Goal: Navigation & Orientation: Find specific page/section

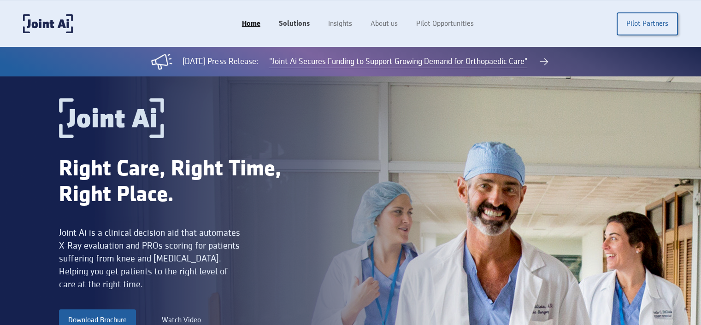
click at [303, 22] on link "Solutions" at bounding box center [293, 24] width 49 height 18
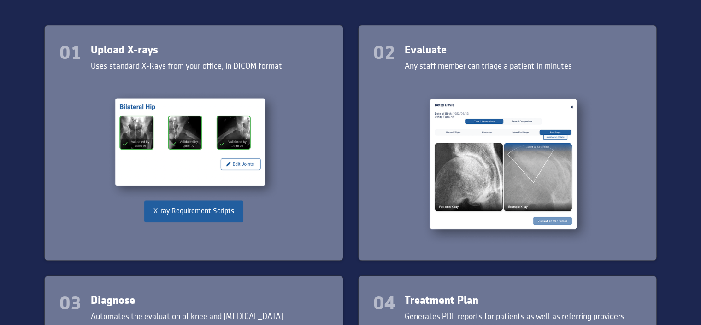
scroll to position [1013, 0]
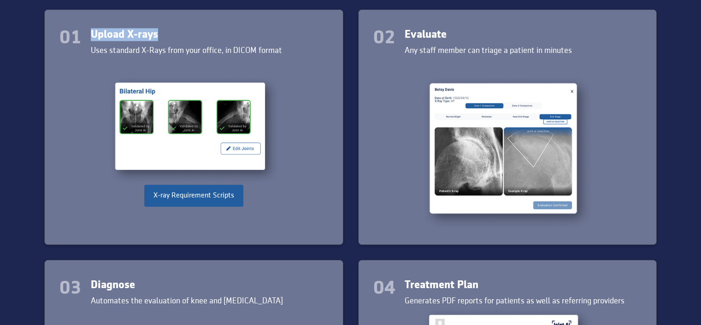
drag, startPoint x: 160, startPoint y: 31, endPoint x: 92, endPoint y: 34, distance: 67.8
click at [92, 34] on div "Upload X-rays" at bounding box center [186, 34] width 191 height 13
click at [195, 37] on div "Upload X-rays" at bounding box center [186, 34] width 191 height 13
drag, startPoint x: 447, startPoint y: 31, endPoint x: 392, endPoint y: 40, distance: 55.5
click at [392, 40] on div "02 Evaluate Any staff member can triage a patient in minutes​" at bounding box center [507, 42] width 269 height 29
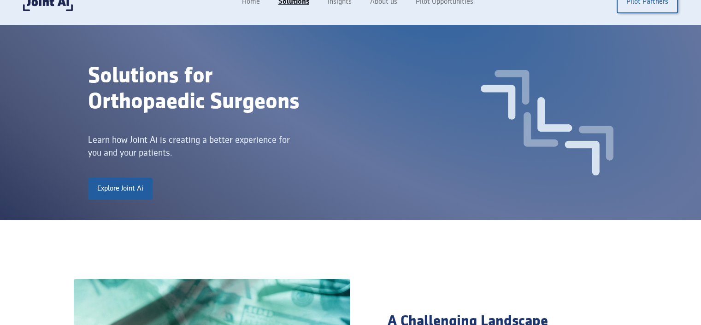
scroll to position [0, 0]
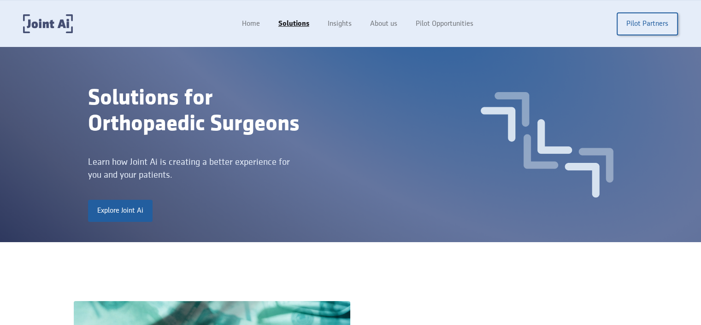
click at [61, 26] on img "home" at bounding box center [48, 23] width 50 height 19
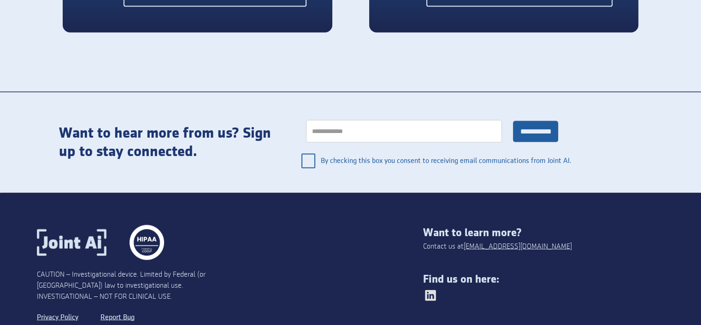
scroll to position [1977, 0]
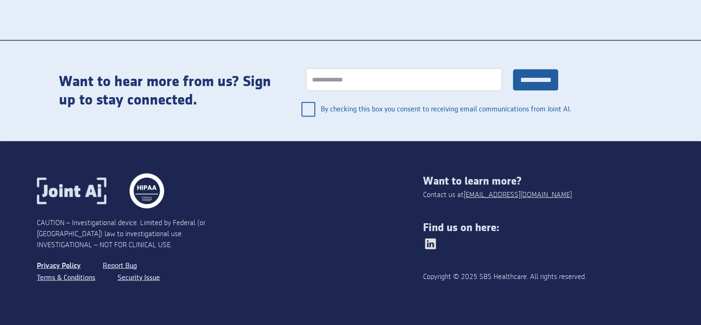
click at [55, 265] on link "Privacy Policy" at bounding box center [59, 266] width 44 height 12
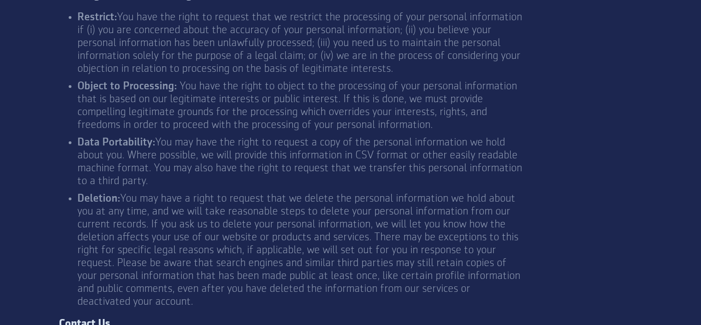
scroll to position [3052, 0]
